Goal: Use online tool/utility

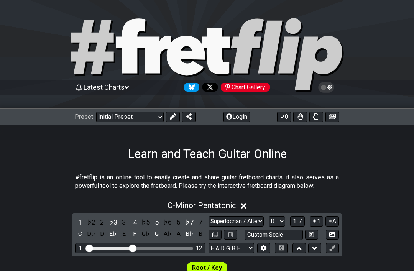
select select "Superlocrian / Altered"
select select "D"
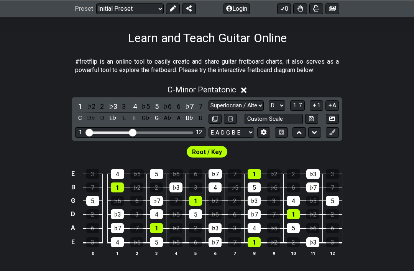
scroll to position [115, 0]
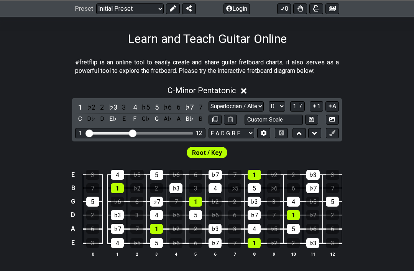
click at [171, 7] on icon at bounding box center [173, 8] width 6 height 6
select select "Minor Pentatonic"
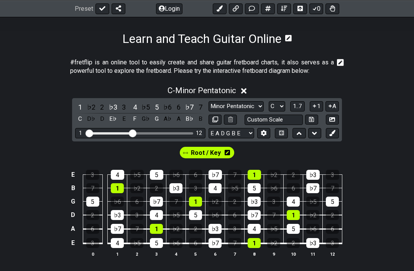
click at [280, 110] on select "A♭ A A♯ B♭ B C C♯ D♭ D D♯ E♭ E F F♯ G♭ G G♯" at bounding box center [277, 106] width 16 height 10
select select "D"
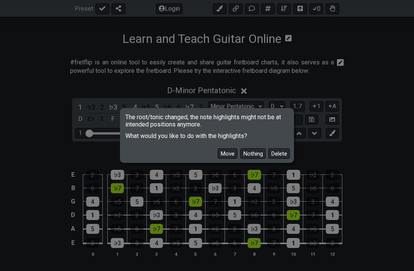
click at [279, 157] on button "Delete" at bounding box center [278, 153] width 21 height 10
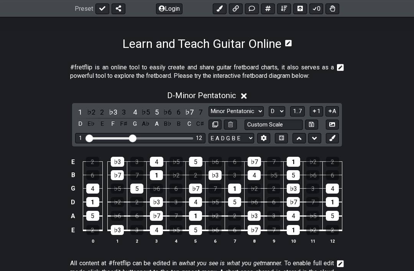
scroll to position [109, 0]
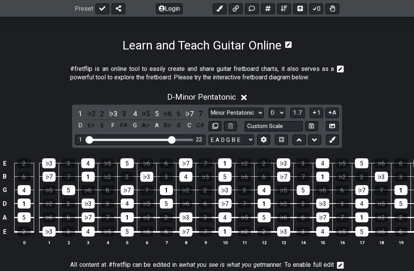
click at [256, 112] on select "Minor Pentatonic Click to edit Minor Pentatonic Major Pentatonic Minor Blues Ma…" at bounding box center [236, 113] width 55 height 10
select select "Sym. Dim. / Half-Whole"
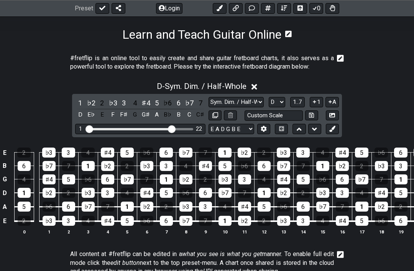
scroll to position [124, 0]
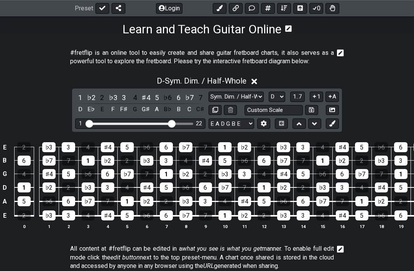
click at [334, 126] on icon at bounding box center [332, 124] width 6 height 6
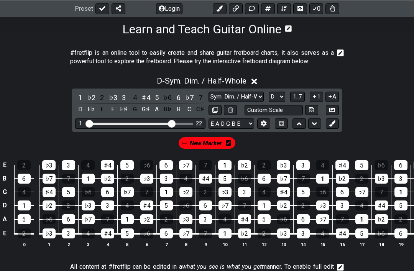
click at [79, 99] on div "1" at bounding box center [80, 97] width 10 height 10
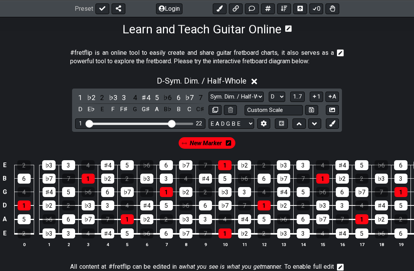
click at [230, 144] on icon at bounding box center [228, 142] width 5 height 5
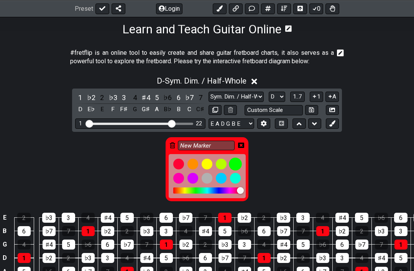
click at [237, 163] on div at bounding box center [235, 164] width 13 height 13
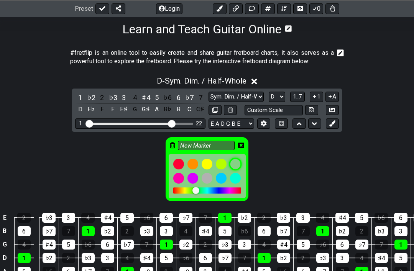
click at [222, 167] on div at bounding box center [221, 164] width 11 height 11
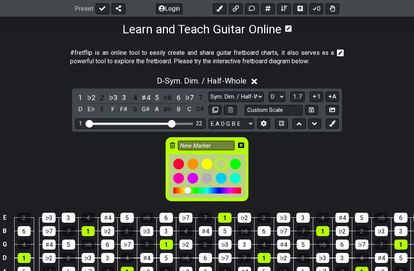
click at [240, 163] on div at bounding box center [235, 164] width 11 height 11
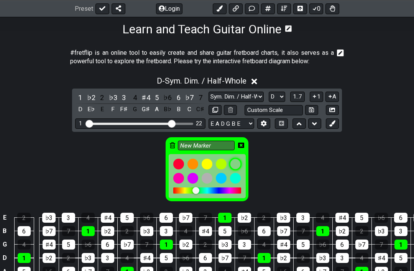
click at [243, 144] on icon at bounding box center [241, 145] width 6 height 5
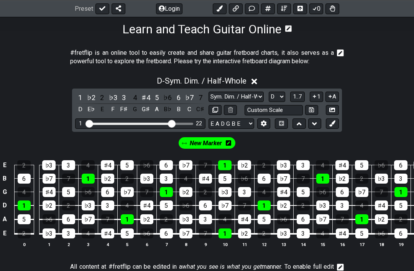
click at [122, 101] on div "3" at bounding box center [124, 97] width 10 height 10
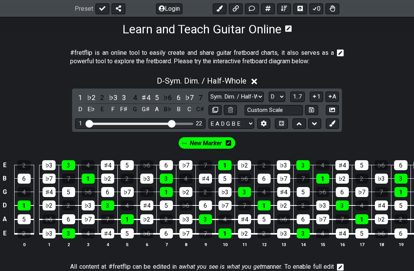
click at [155, 99] on div "5" at bounding box center [157, 97] width 10 height 10
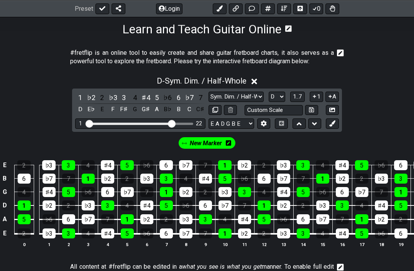
click at [188, 100] on div "♭7" at bounding box center [189, 97] width 10 height 10
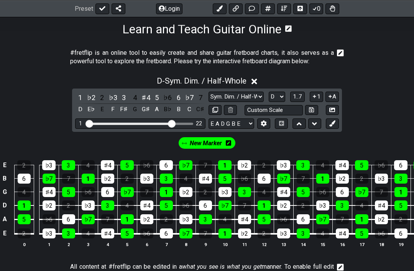
click at [230, 148] on icon at bounding box center [228, 143] width 5 height 11
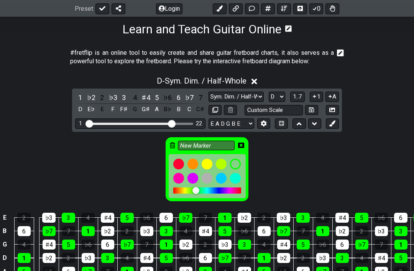
click at [175, 145] on icon at bounding box center [172, 145] width 5 height 6
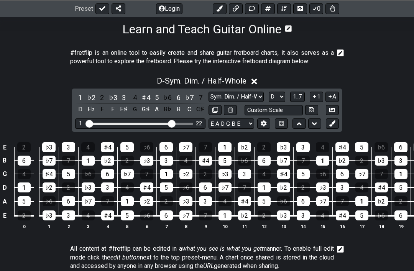
click at [334, 125] on icon at bounding box center [332, 123] width 6 height 6
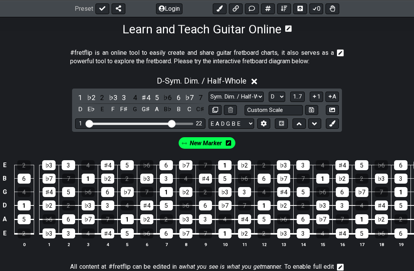
click at [230, 146] on icon at bounding box center [228, 143] width 5 height 11
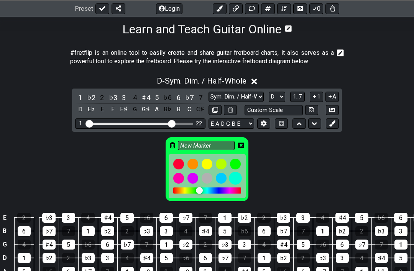
click at [238, 181] on div at bounding box center [235, 178] width 13 height 13
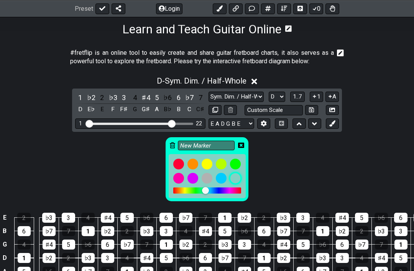
click at [243, 147] on icon at bounding box center [241, 145] width 6 height 5
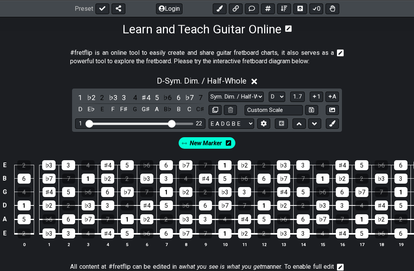
click at [213, 146] on span "New Marker" at bounding box center [206, 143] width 32 height 11
click at [130, 219] on div "1" at bounding box center [127, 219] width 13 height 10
click at [133, 219] on div "1" at bounding box center [127, 219] width 13 height 10
click at [209, 146] on span "New Marker" at bounding box center [206, 143] width 36 height 11
click at [132, 219] on div "1" at bounding box center [127, 219] width 13 height 10
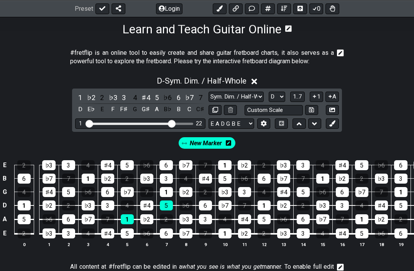
click at [167, 206] on div "5" at bounding box center [166, 206] width 13 height 10
click at [133, 193] on div "♭7" at bounding box center [127, 192] width 13 height 10
click at [169, 181] on div "3" at bounding box center [166, 179] width 13 height 10
